Goal: Task Accomplishment & Management: Use online tool/utility

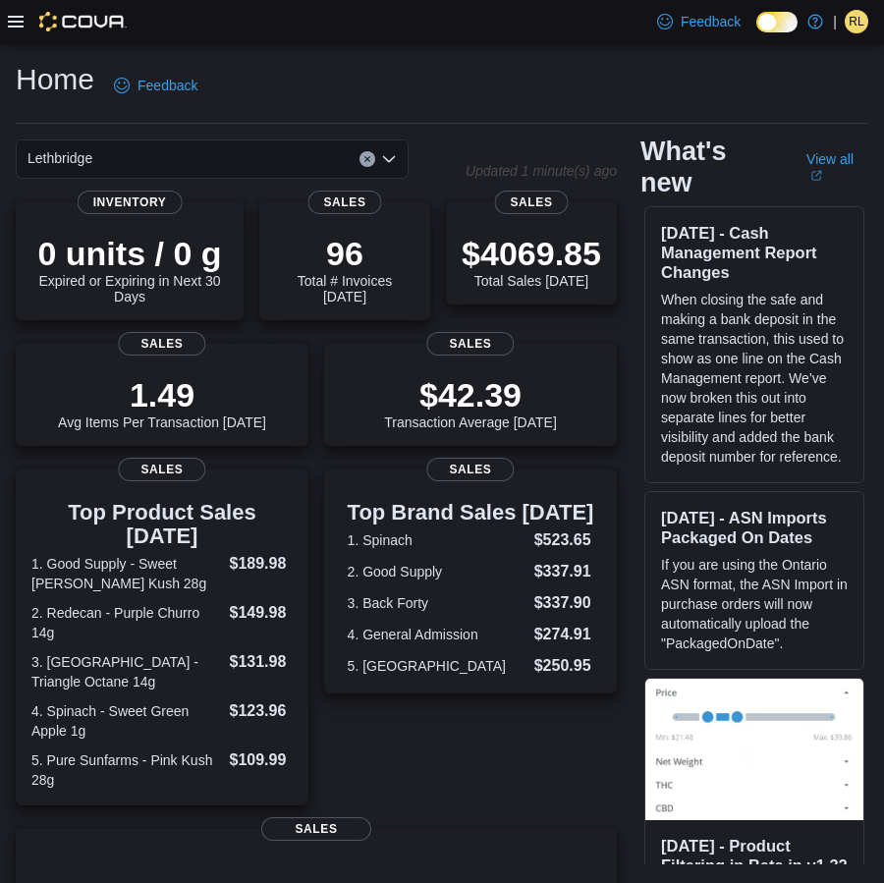
click at [15, 30] on div at bounding box center [67, 22] width 119 height 20
click at [20, 27] on icon at bounding box center [16, 22] width 16 height 12
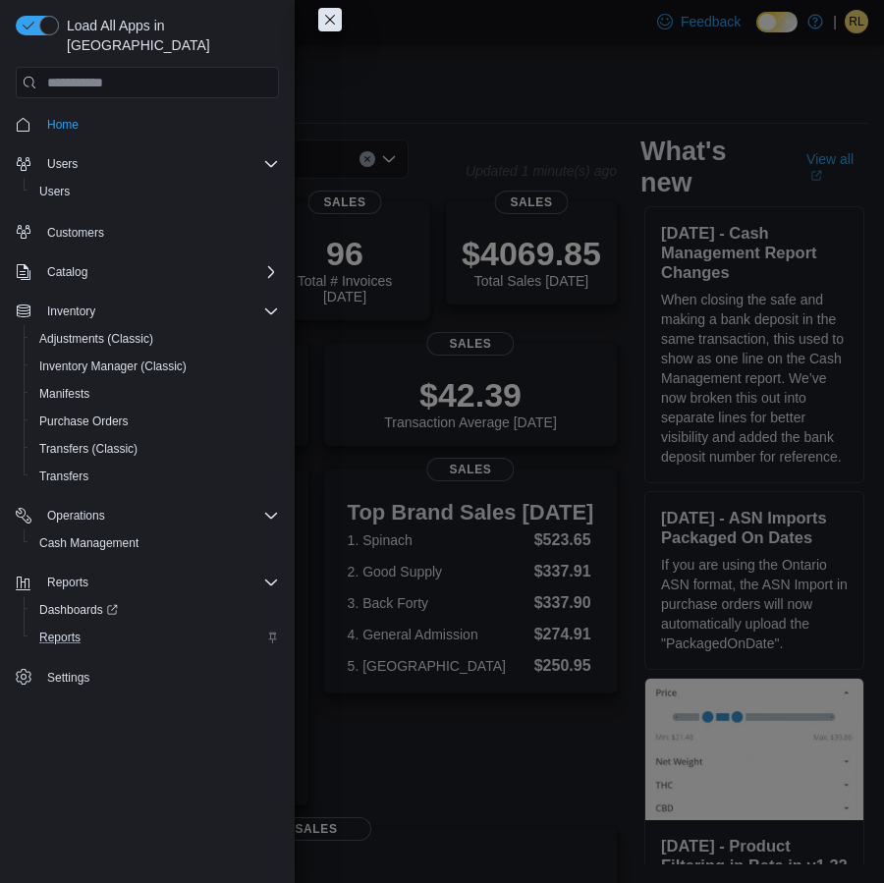
click at [100, 626] on div "Reports" at bounding box center [155, 638] width 248 height 24
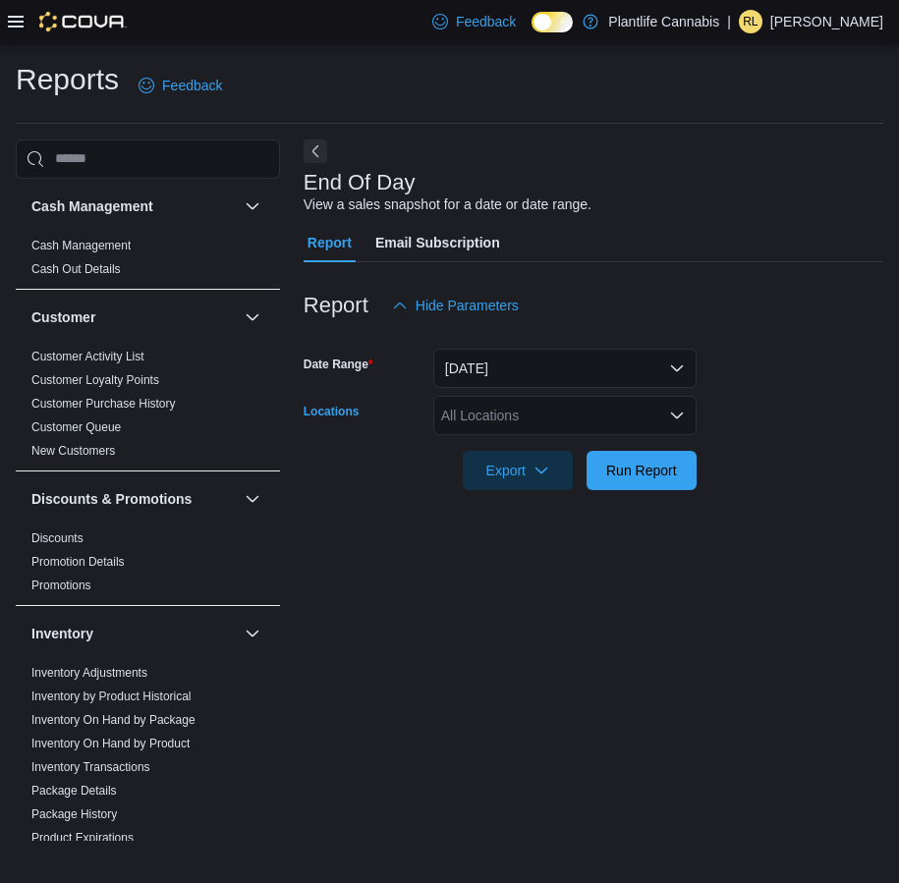
click at [570, 421] on div "All Locations" at bounding box center [564, 415] width 263 height 39
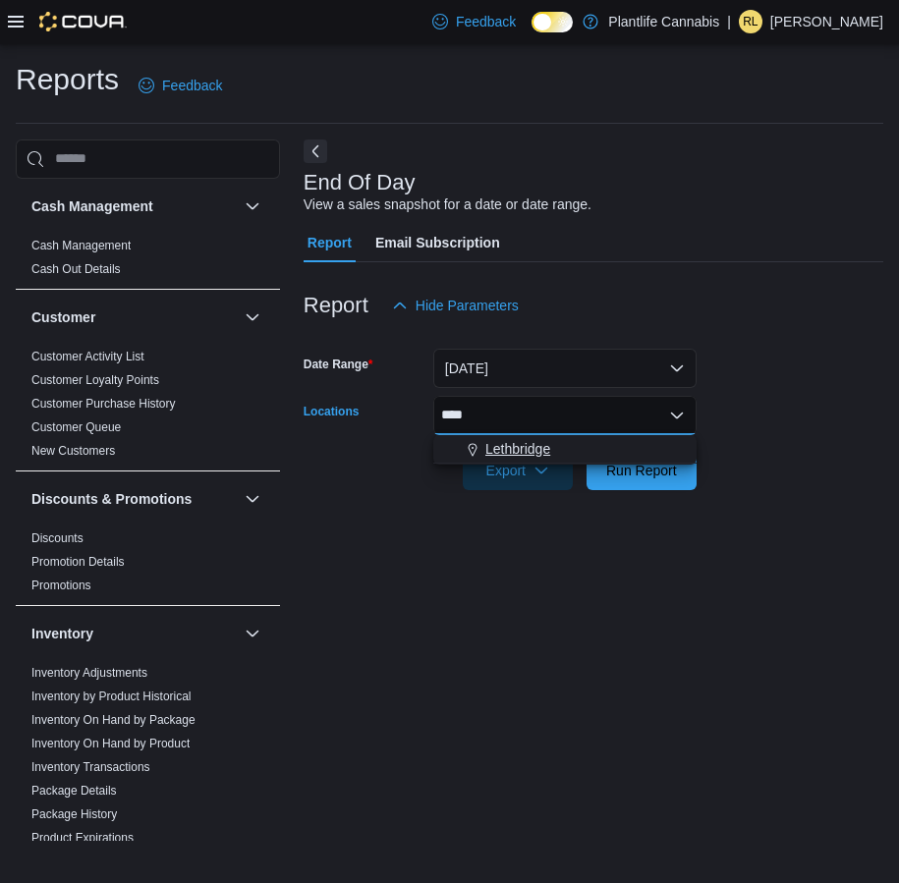
type input "****"
click at [550, 445] on span "Lethbridge" at bounding box center [517, 449] width 65 height 20
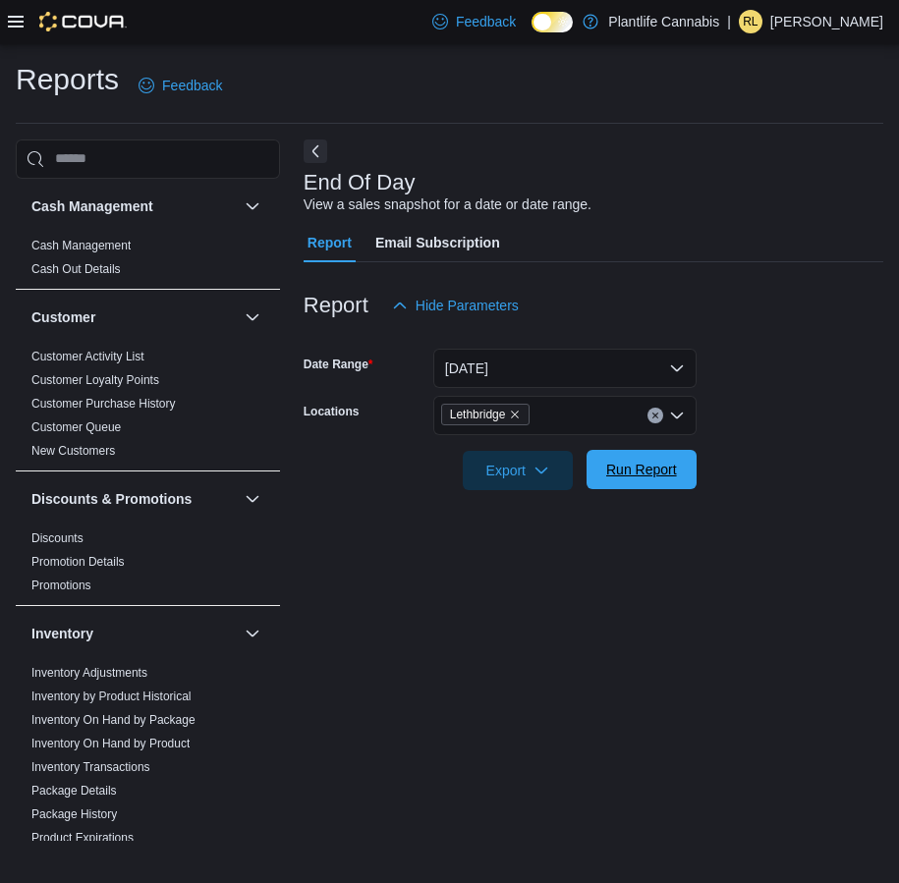
drag, startPoint x: 733, startPoint y: 476, endPoint x: 662, endPoint y: 470, distance: 71.0
click at [732, 476] on form "Date Range [DATE] Locations Lethbridge Export Run Report" at bounding box center [594, 407] width 580 height 165
click at [661, 470] on span "Run Report" at bounding box center [641, 470] width 71 height 20
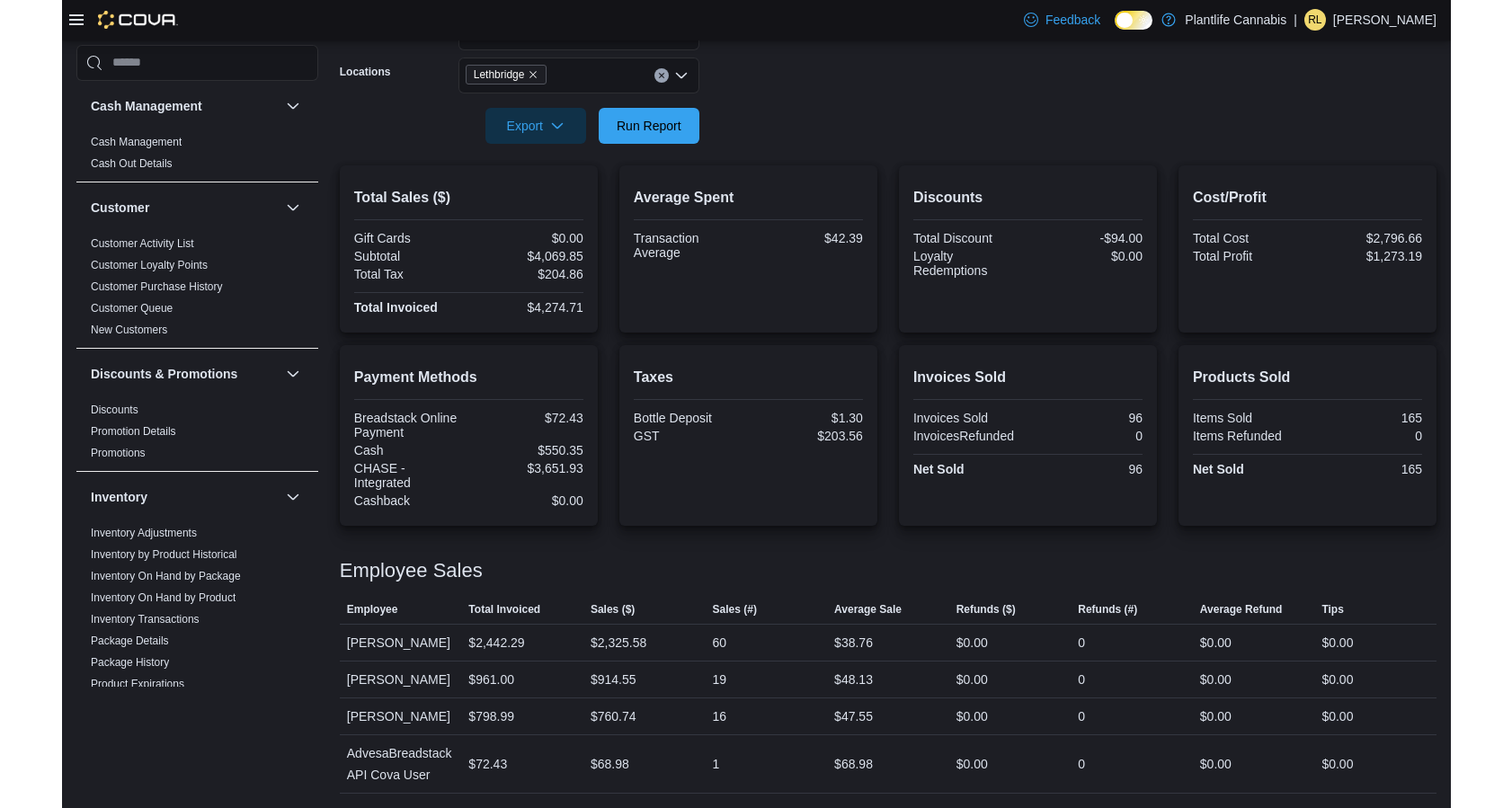
scroll to position [290, 0]
